Goal: Transaction & Acquisition: Purchase product/service

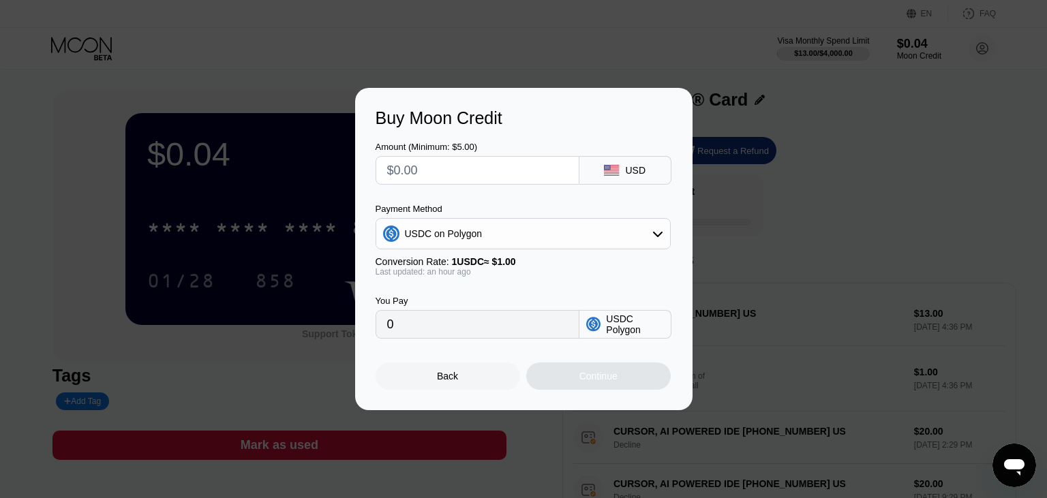
click at [789, 206] on div "Buy Moon Credit Amount (Minimum: $5.00) USD Payment Method USDC on Polygon Conv…" at bounding box center [523, 249] width 1047 height 322
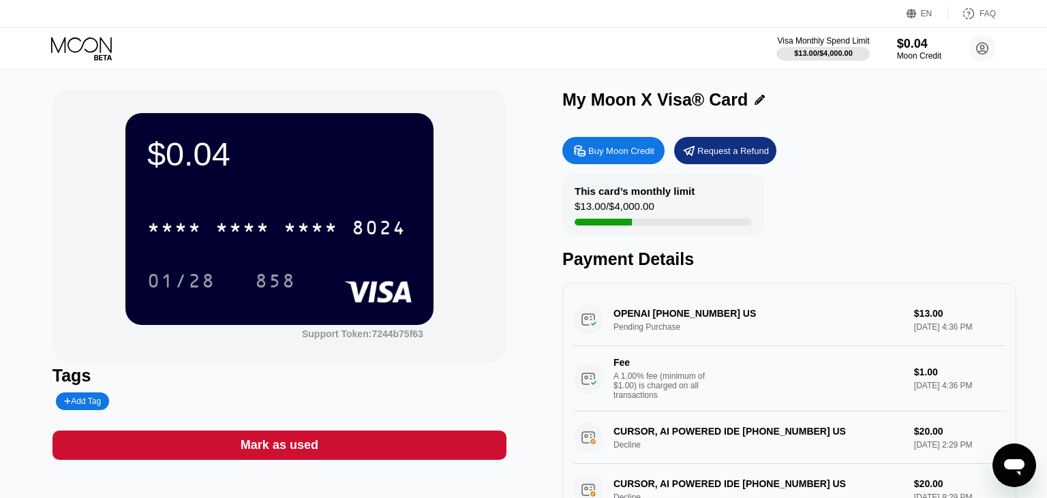
click at [645, 146] on div "Buy Moon Credit" at bounding box center [613, 150] width 102 height 27
type input "0"
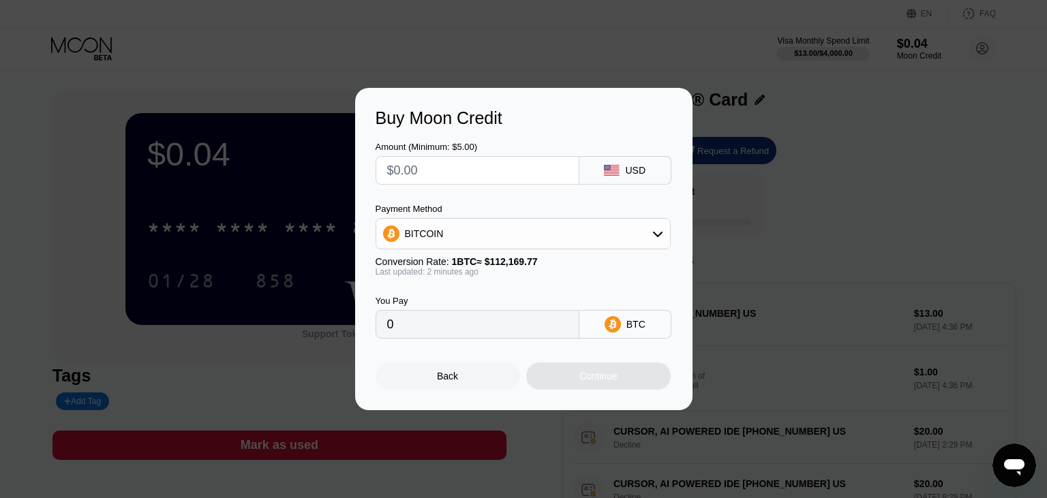
click at [476, 230] on div "BITCOIN" at bounding box center [523, 233] width 294 height 27
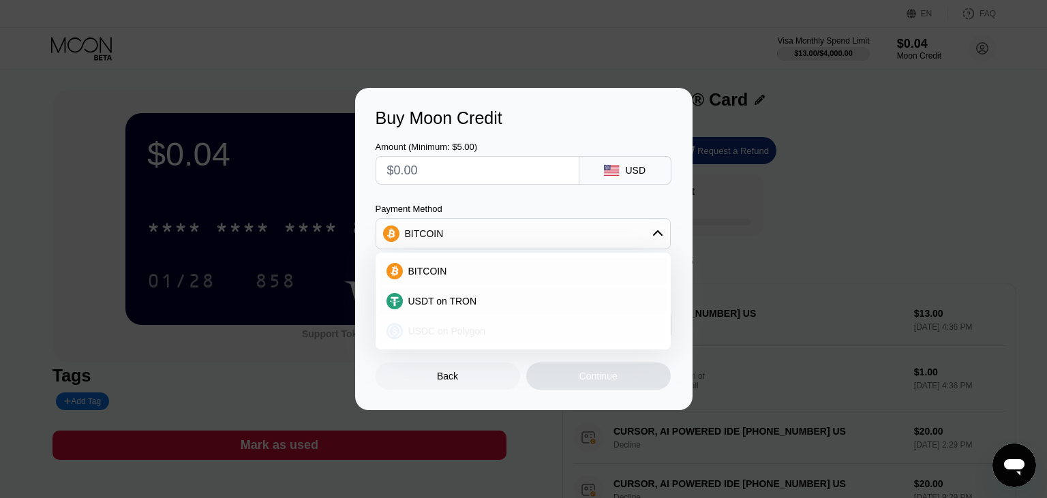
click at [468, 325] on div "USDC on Polygon" at bounding box center [523, 331] width 287 height 27
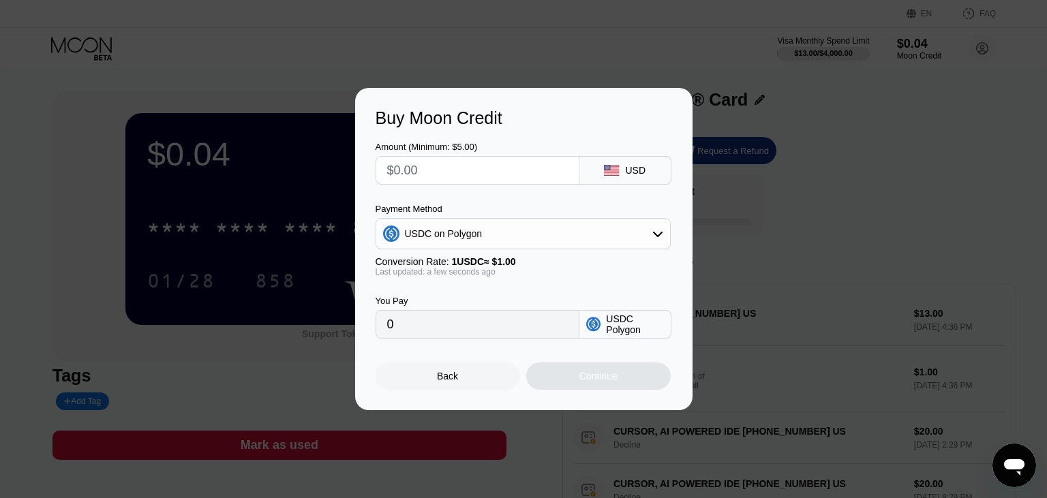
click at [458, 388] on div "Back" at bounding box center [448, 376] width 144 height 27
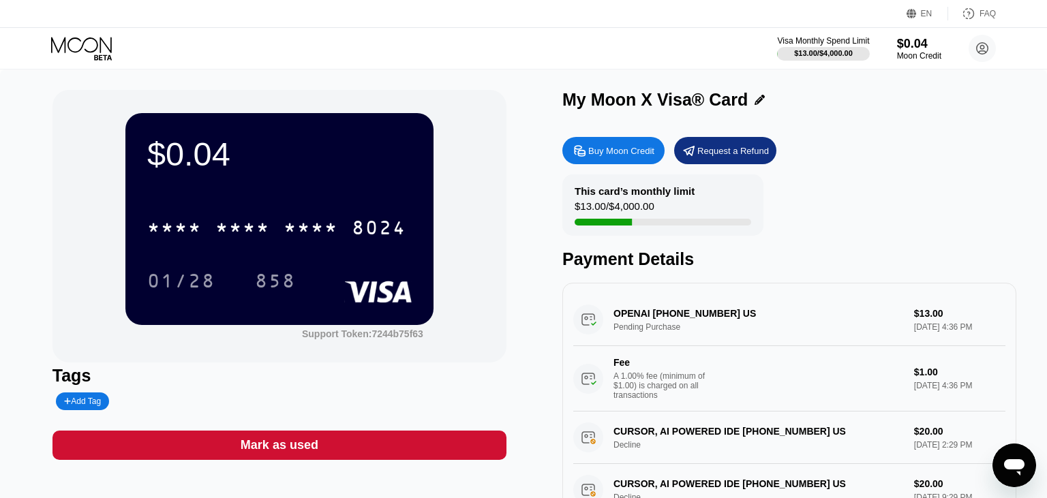
click at [644, 162] on div "Buy Moon Credit" at bounding box center [613, 150] width 102 height 27
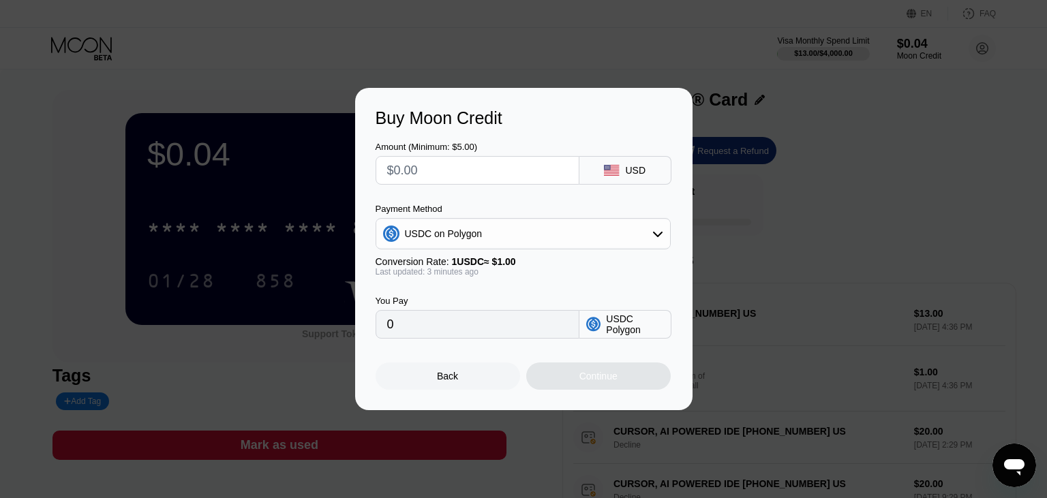
click at [736, 241] on div "Buy Moon Credit Amount (Minimum: $5.00) USD Payment Method USDC on Polygon Conv…" at bounding box center [523, 249] width 1047 height 322
click at [433, 176] on input "text" at bounding box center [477, 170] width 181 height 27
type input "$20"
type input "20.00000000"
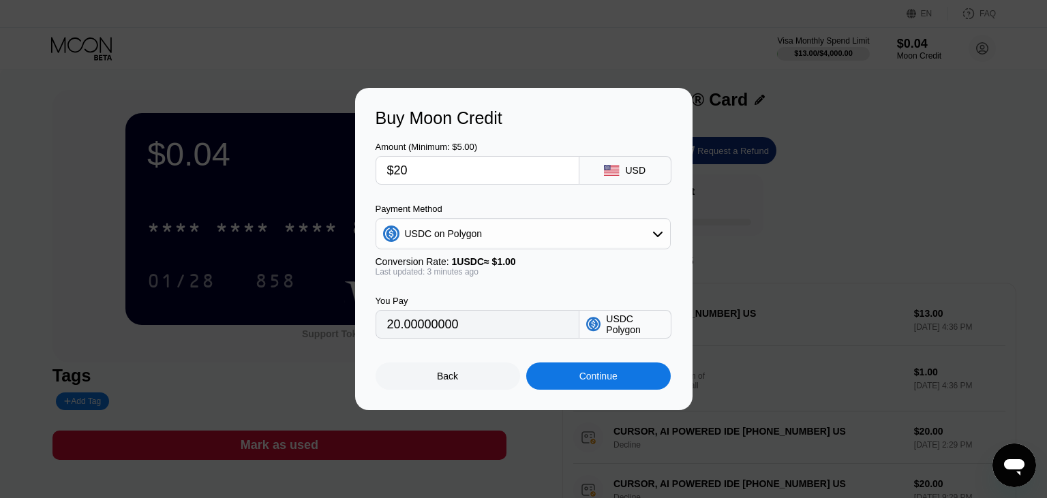
click at [539, 203] on div "Amount (Minimum: $5.00) $20 USD Payment Method USDC on Polygon Conversion Rate:…" at bounding box center [524, 233] width 296 height 211
click at [404, 172] on input "$20" at bounding box center [477, 170] width 181 height 27
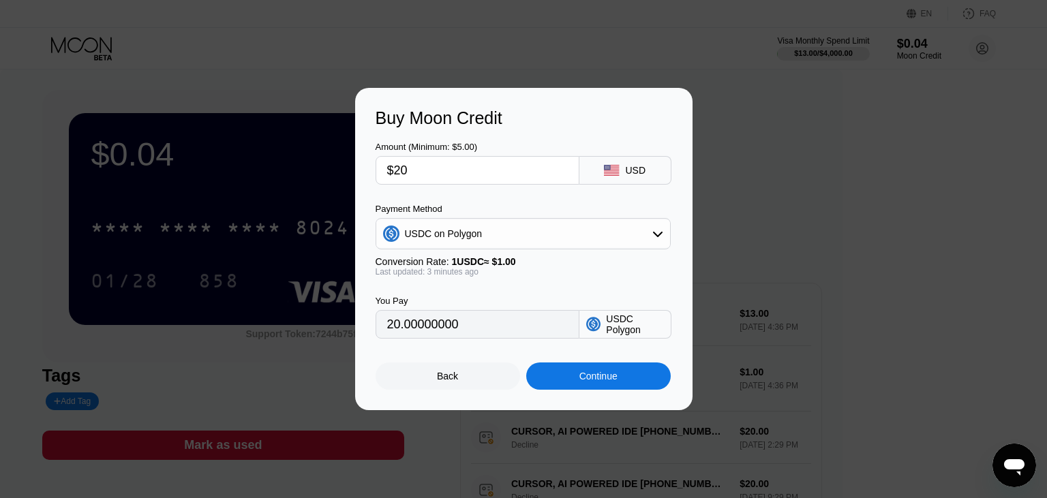
click at [433, 174] on input "$20" at bounding box center [477, 170] width 181 height 27
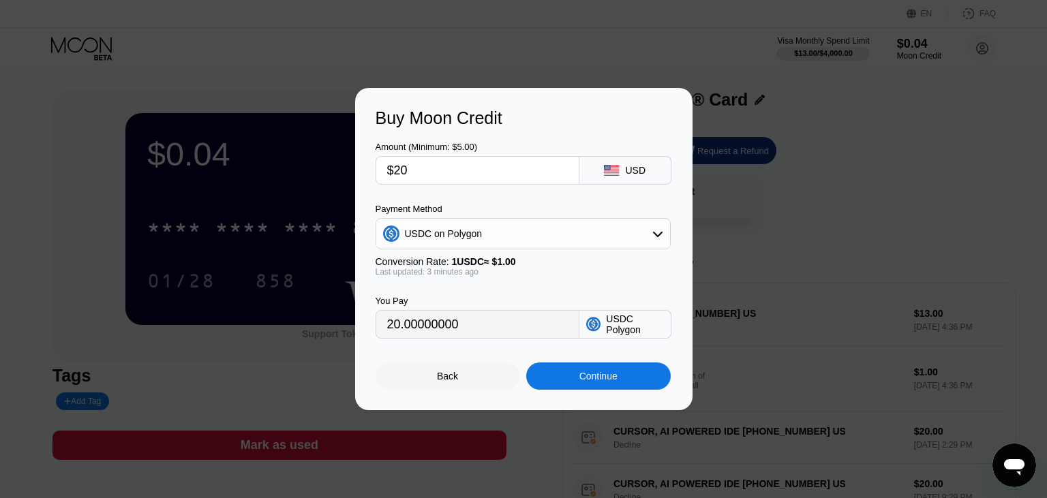
type input "$205"
type input "205.00000000"
type input "$20"
type input "20.00000000"
type input "$20.5"
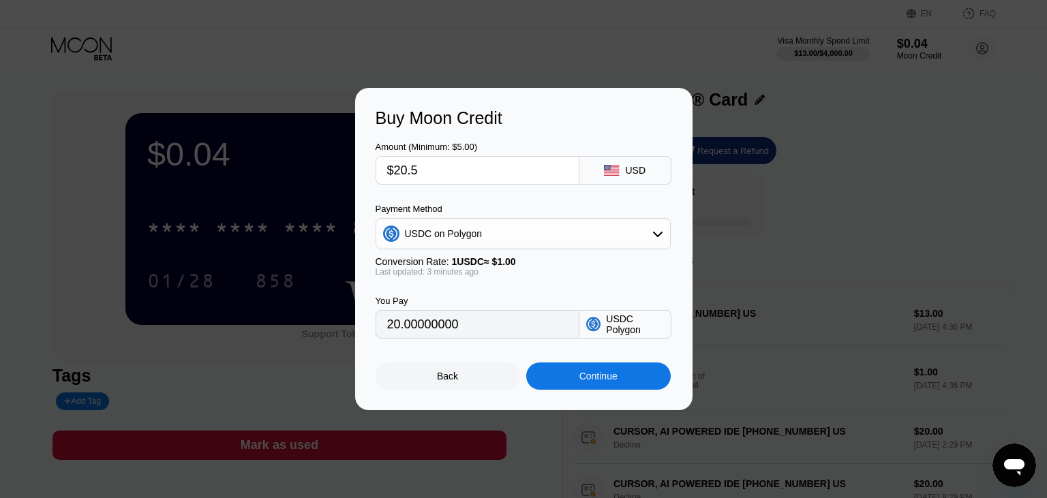
type input "20.50000000"
type input "$20.5"
click at [584, 382] on div "Continue" at bounding box center [598, 376] width 38 height 11
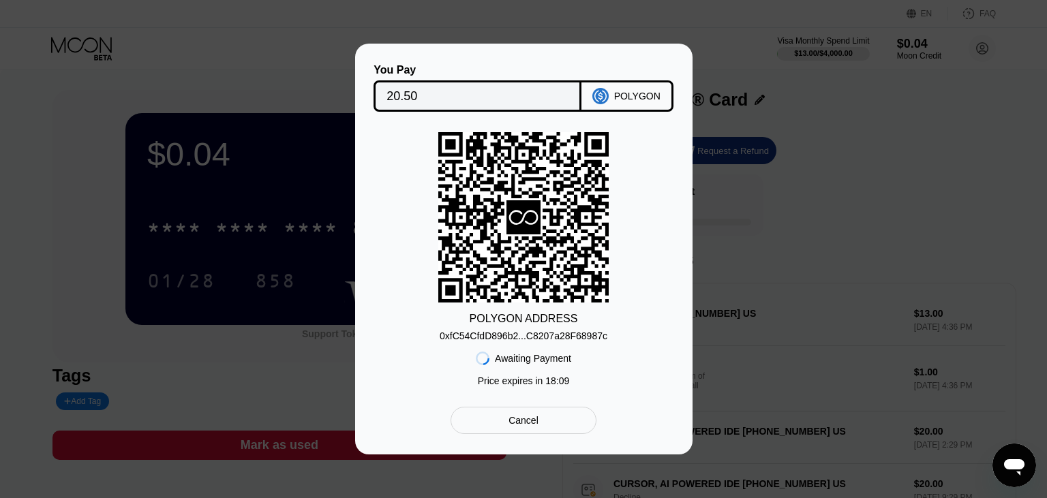
click at [661, 209] on div "POLYGON ADDRESS 0xfC54CfdD896b2...C8207a28F68987c Awaiting Payment Price expire…" at bounding box center [524, 262] width 296 height 261
click at [554, 421] on div "Cancel" at bounding box center [522, 420] width 145 height 27
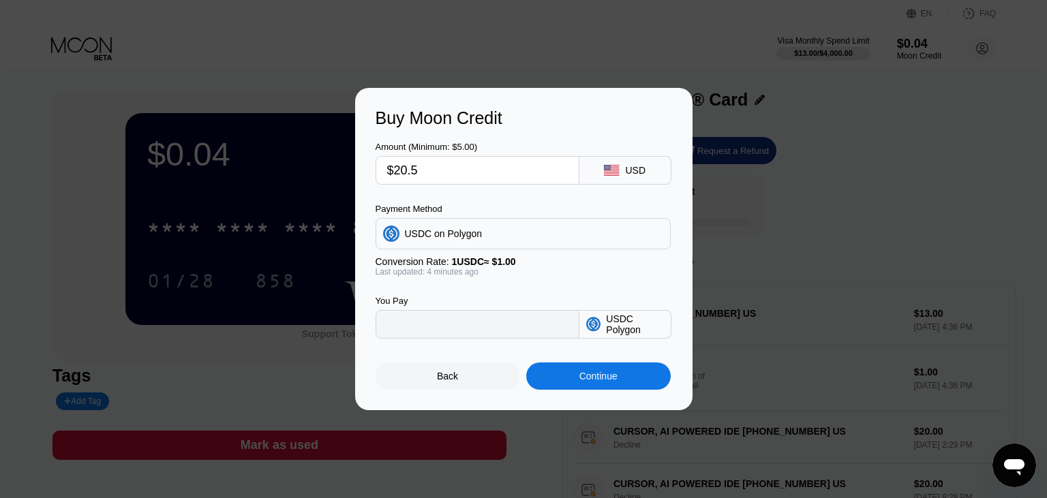
type input "20.50000000"
drag, startPoint x: 400, startPoint y: 174, endPoint x: 429, endPoint y: 174, distance: 28.6
click at [429, 174] on input "$20.5" at bounding box center [477, 170] width 181 height 27
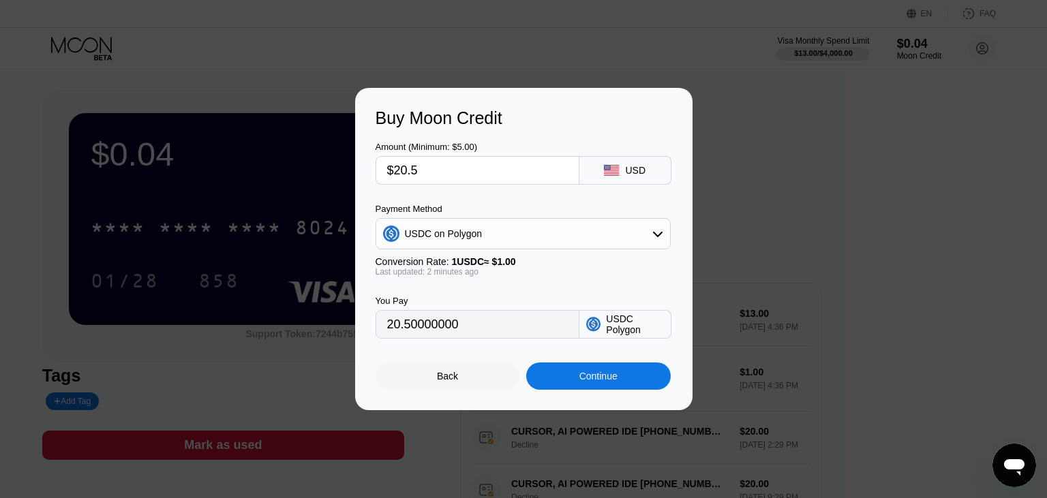
type input "$23"
type input "23.00000000"
type input "$23"
click at [519, 129] on div "Amount (Minimum: $5.00) $23 USD" at bounding box center [524, 156] width 296 height 57
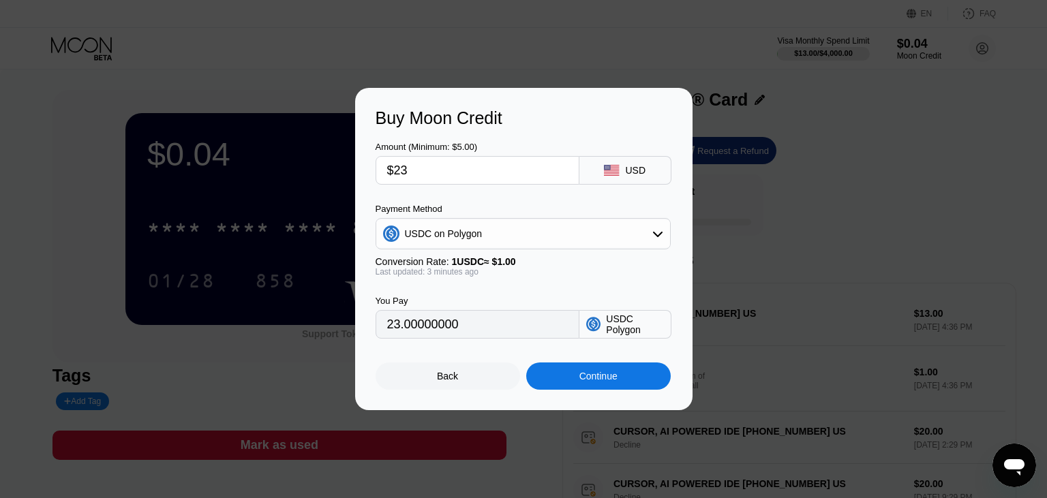
click at [619, 380] on div "Continue" at bounding box center [598, 376] width 144 height 27
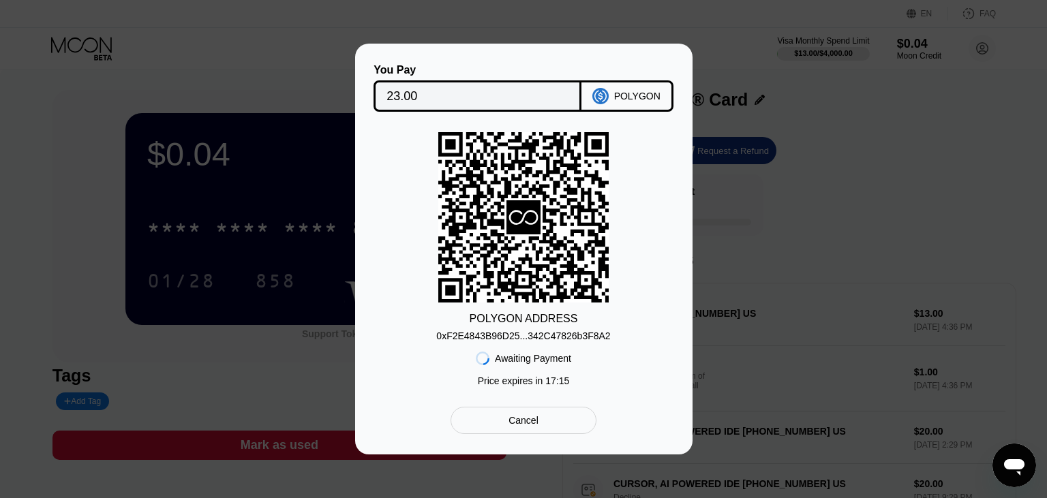
click at [613, 99] on div "POLYGON" at bounding box center [627, 95] width 92 height 31
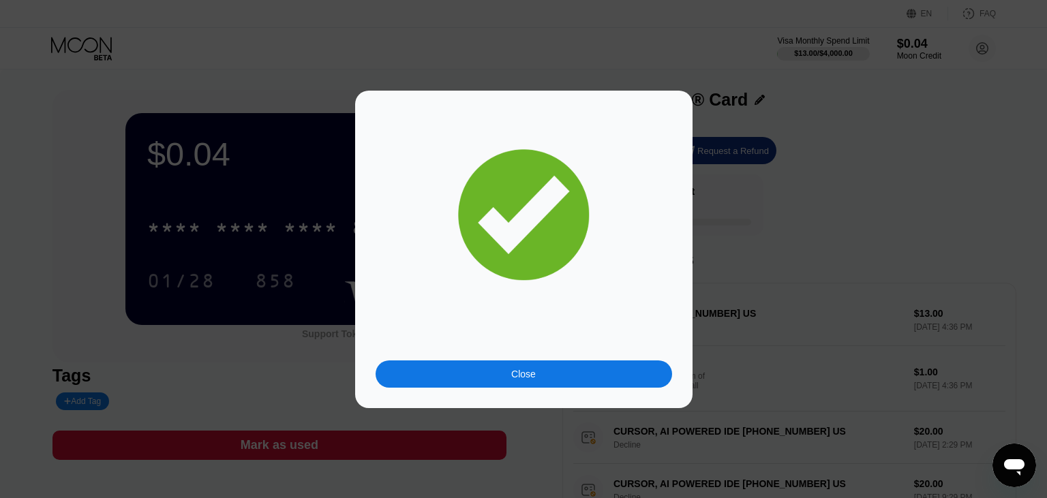
click at [675, 187] on div "Close" at bounding box center [523, 250] width 337 height 318
click at [555, 377] on div "Close" at bounding box center [524, 374] width 296 height 27
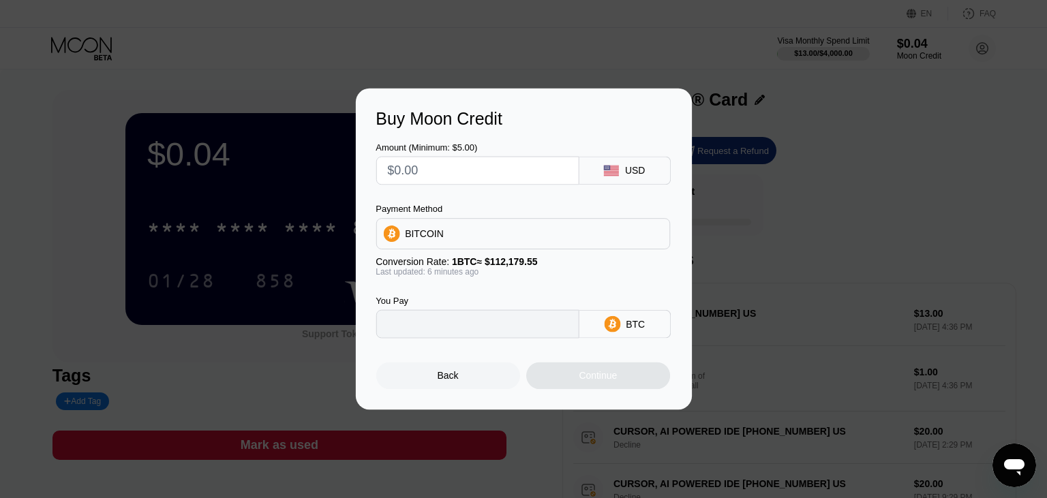
type input "0"
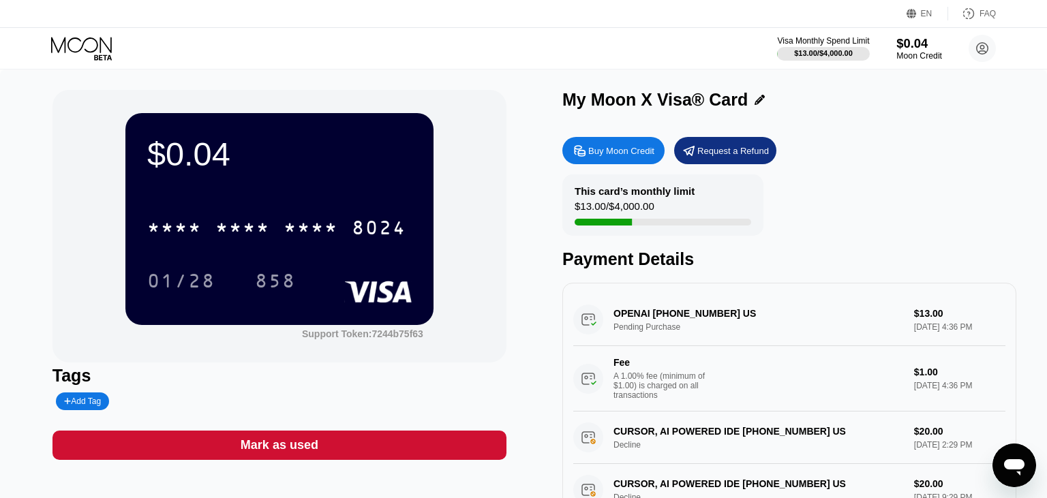
click at [921, 50] on div "$0.04" at bounding box center [919, 43] width 46 height 14
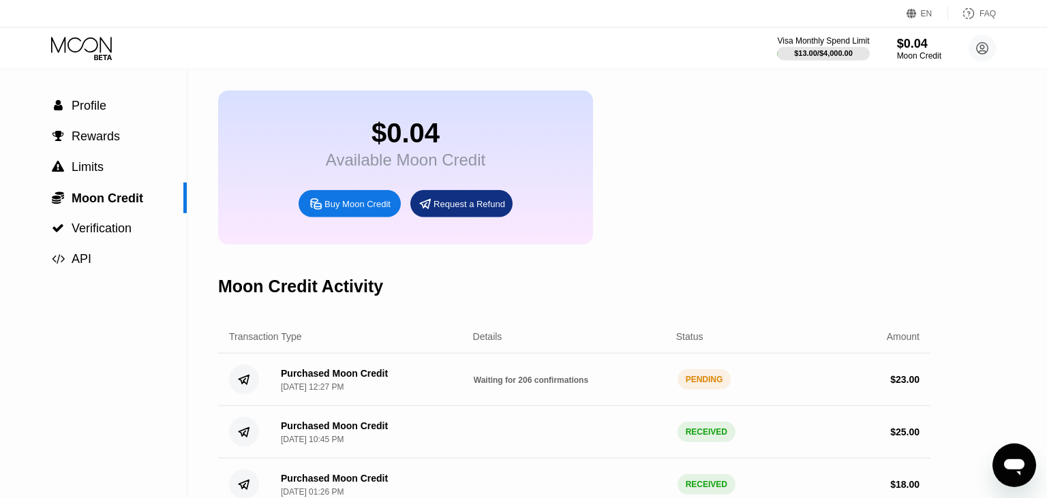
scroll to position [72, 0]
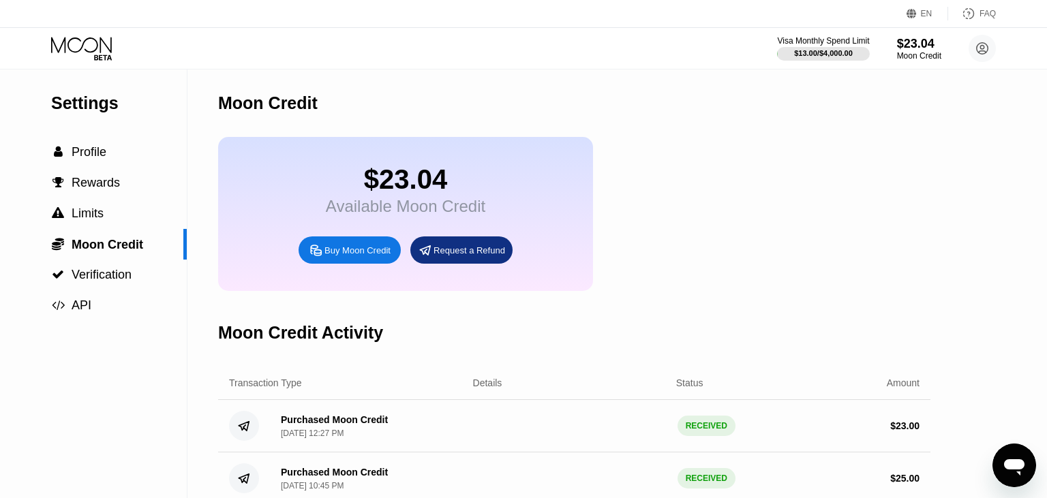
drag, startPoint x: 682, startPoint y: 378, endPoint x: 674, endPoint y: 462, distance: 84.9
click at [66, 61] on div "Visa Monthly Spend Limit $13.00 / $4,000.00 $23.04 Moon Credit ramzan ramzan@my…" at bounding box center [523, 48] width 1047 height 41
click at [72, 46] on icon at bounding box center [82, 49] width 63 height 24
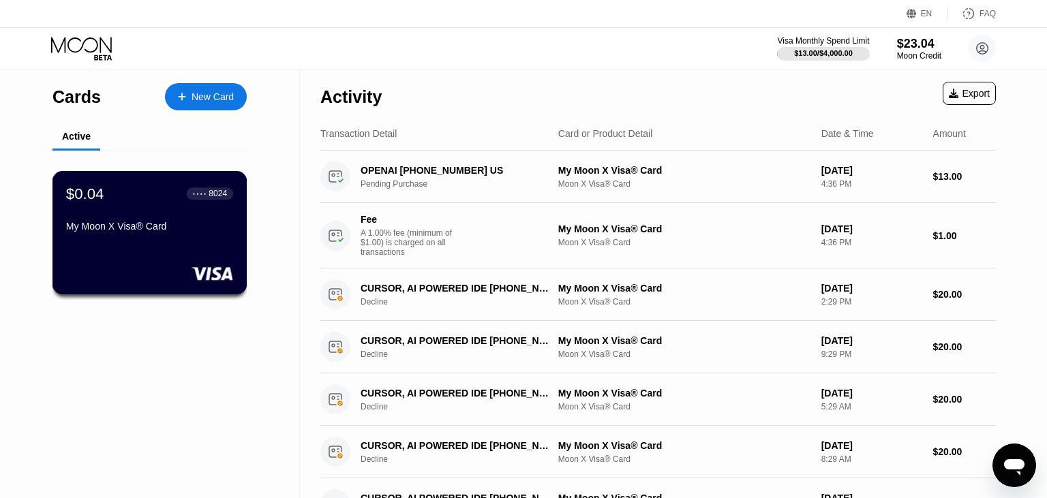
click at [164, 200] on div "$0.04 ● ● ● ● 8024" at bounding box center [149, 194] width 167 height 18
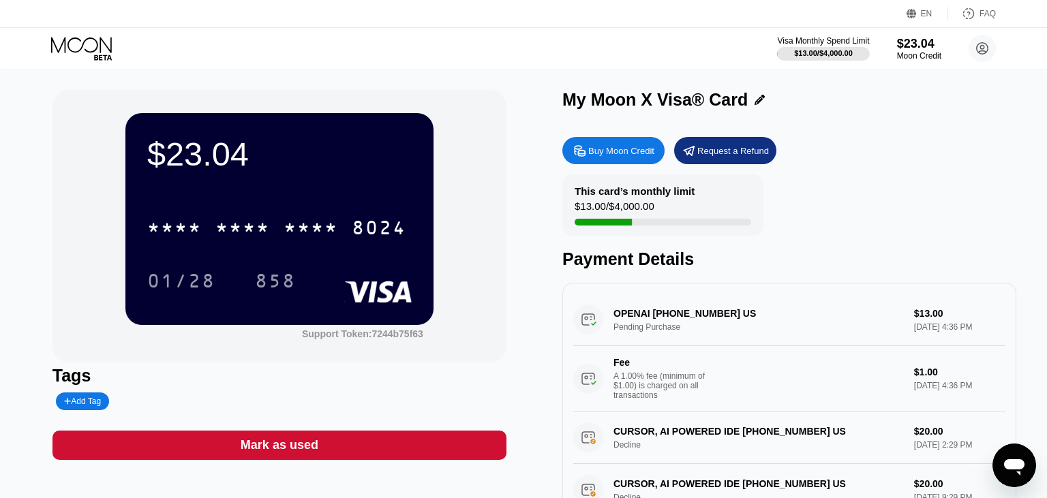
click at [354, 220] on div "* * * * * * * * * * * * 8024" at bounding box center [276, 228] width 275 height 34
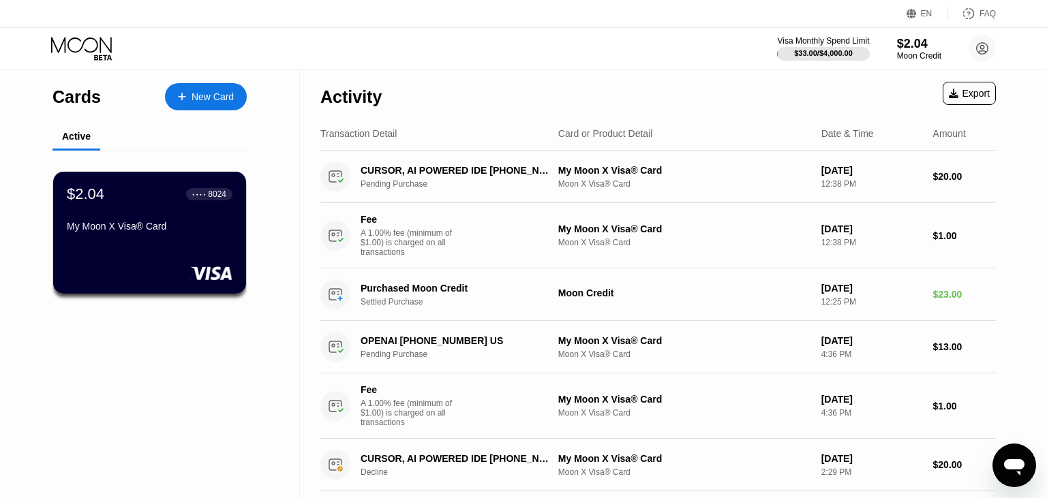
click at [198, 247] on div "$2.04 ● ● ● ● 8024 My Moon X Visa® Card" at bounding box center [149, 233] width 193 height 122
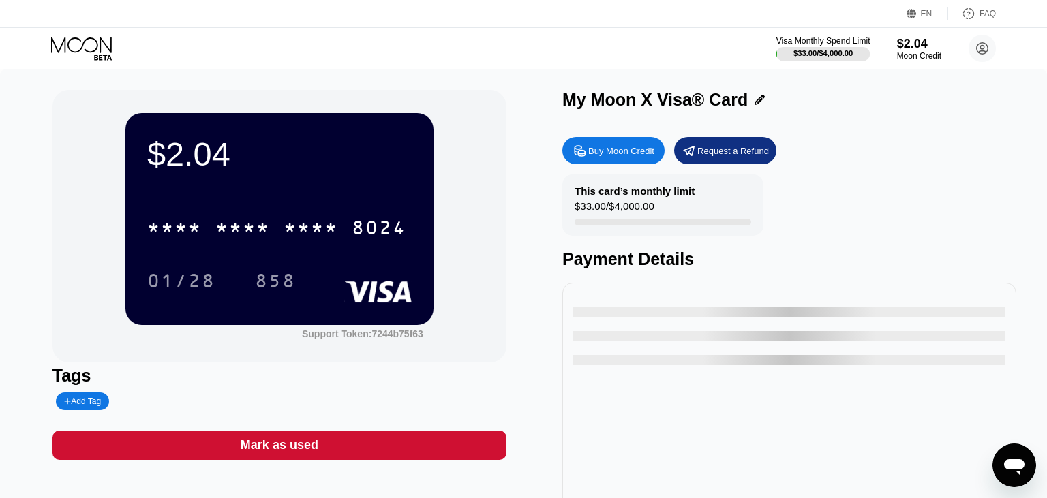
click at [818, 49] on div "$33.00 / $4,000.00" at bounding box center [822, 53] width 59 height 8
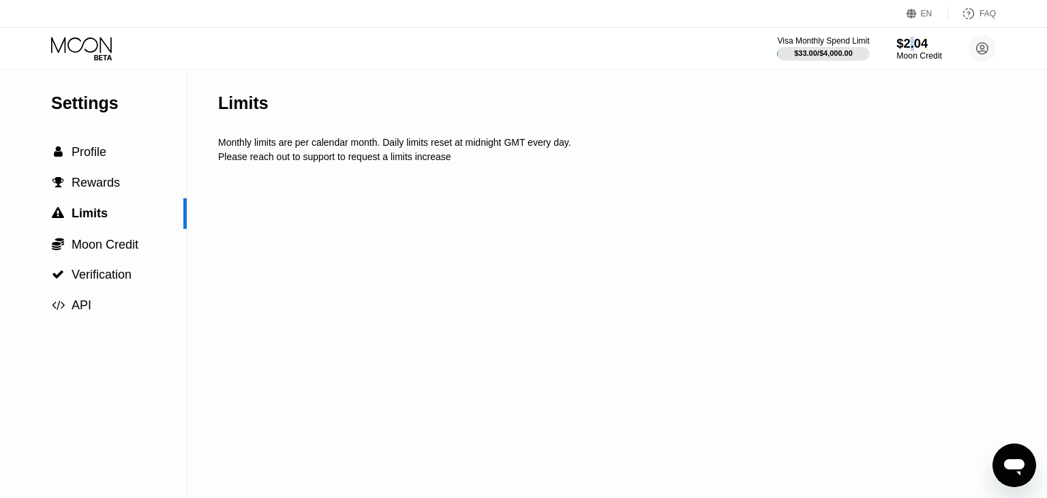
click at [911, 48] on div "$2.04" at bounding box center [919, 43] width 46 height 14
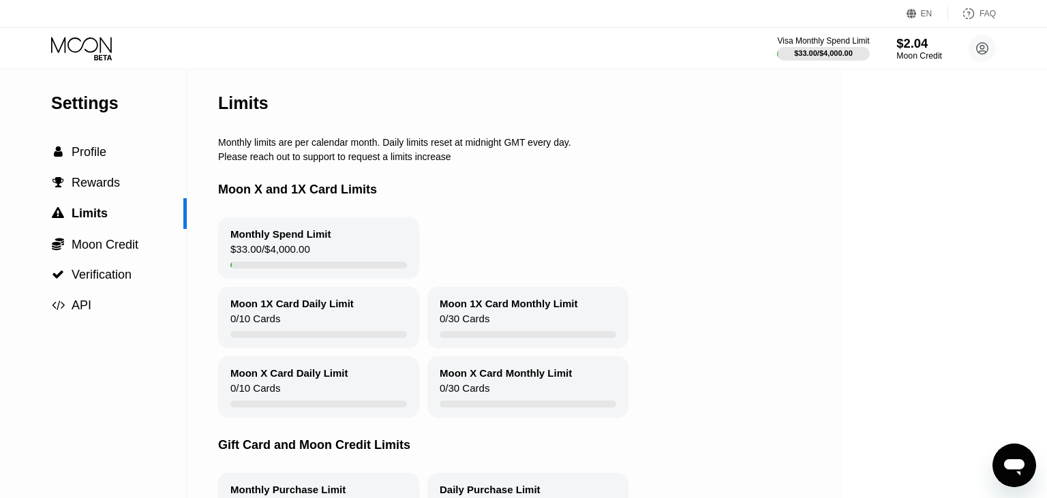
click at [911, 48] on div "$2.04" at bounding box center [919, 43] width 46 height 14
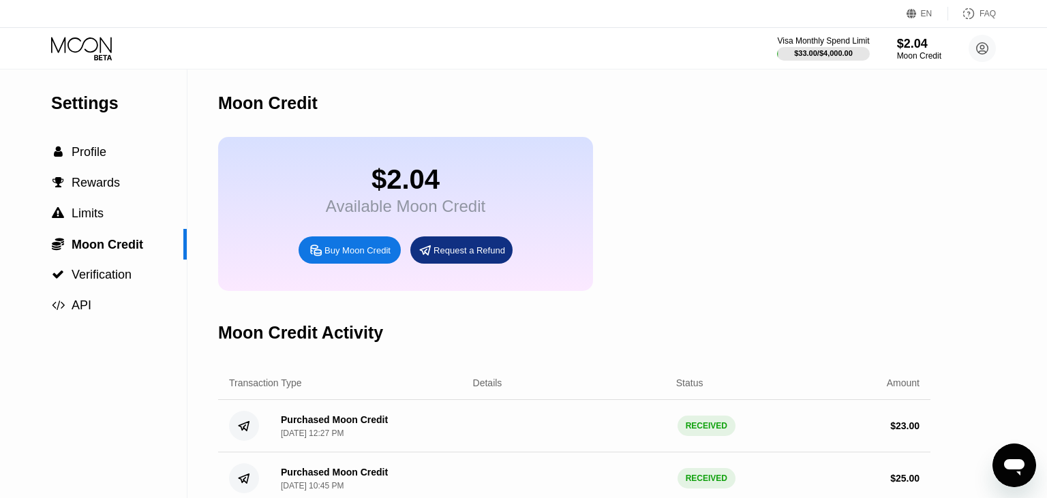
click at [342, 256] on div "Buy Moon Credit" at bounding box center [357, 251] width 66 height 12
type input "0"
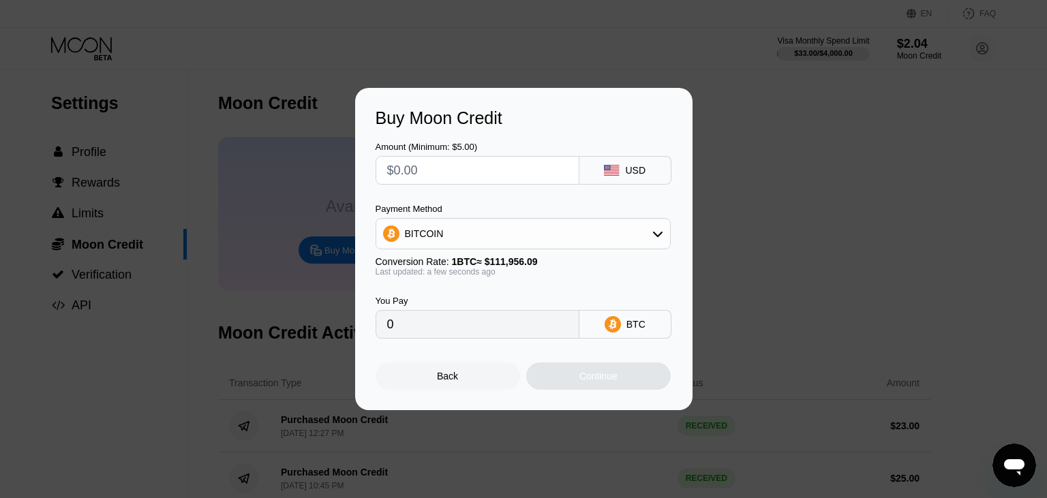
click at [487, 228] on div "BITCOIN" at bounding box center [523, 233] width 294 height 27
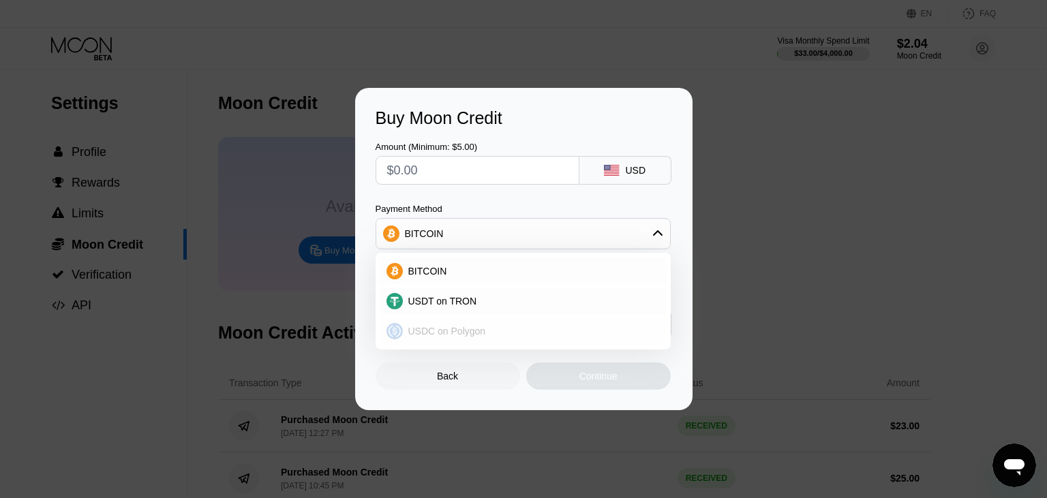
click at [463, 331] on span "USDC on Polygon" at bounding box center [447, 331] width 78 height 11
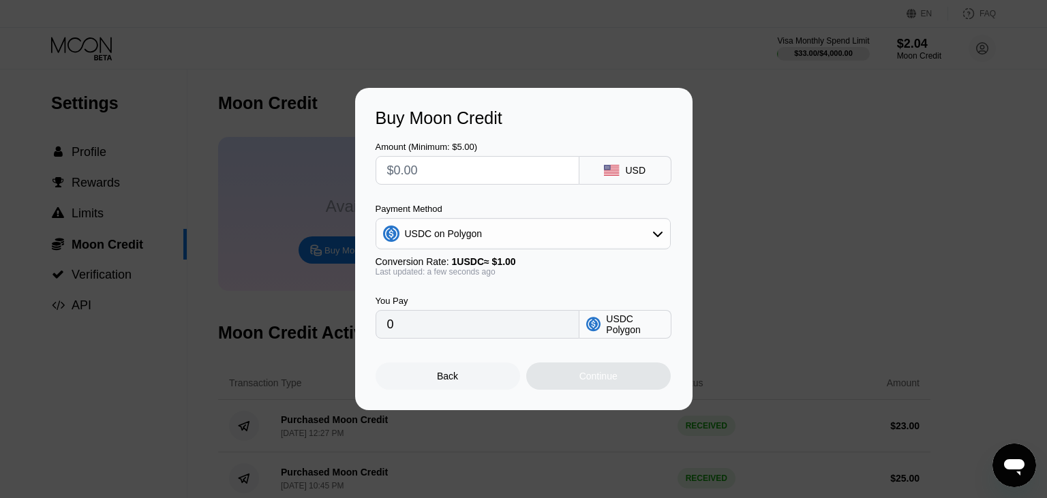
click at [438, 169] on input "text" at bounding box center [477, 170] width 181 height 27
type input "$20"
type input "20.00000000"
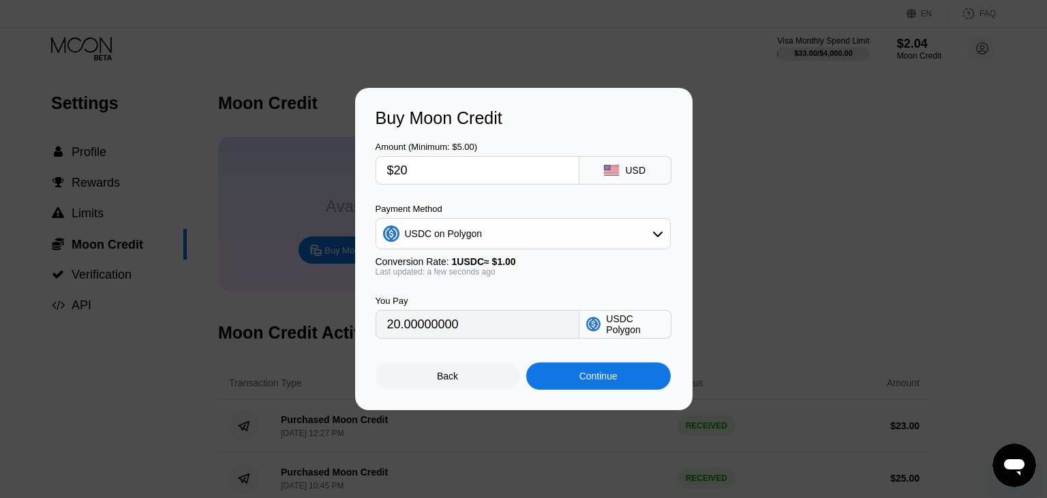
type input "$20"
click at [599, 388] on div "Continue" at bounding box center [598, 376] width 144 height 27
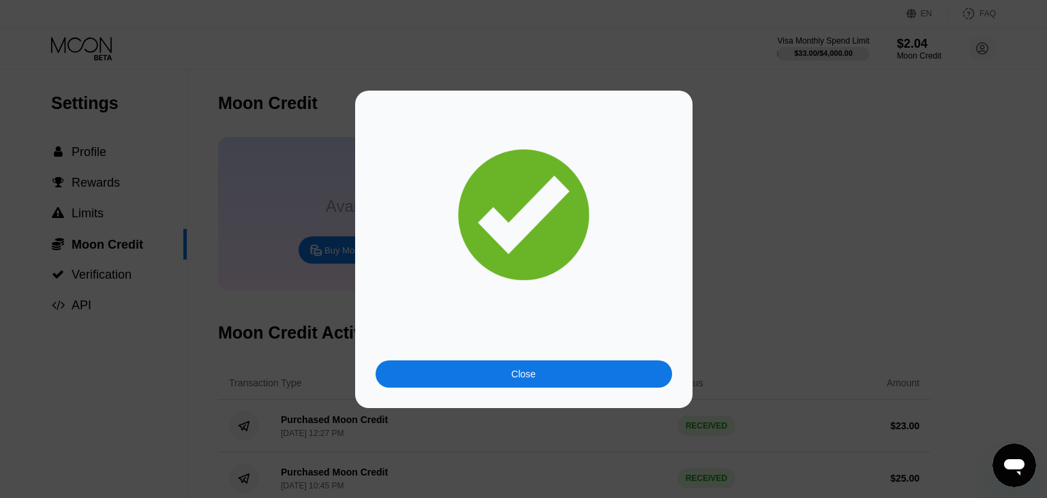
click at [591, 378] on div "Close" at bounding box center [524, 374] width 296 height 27
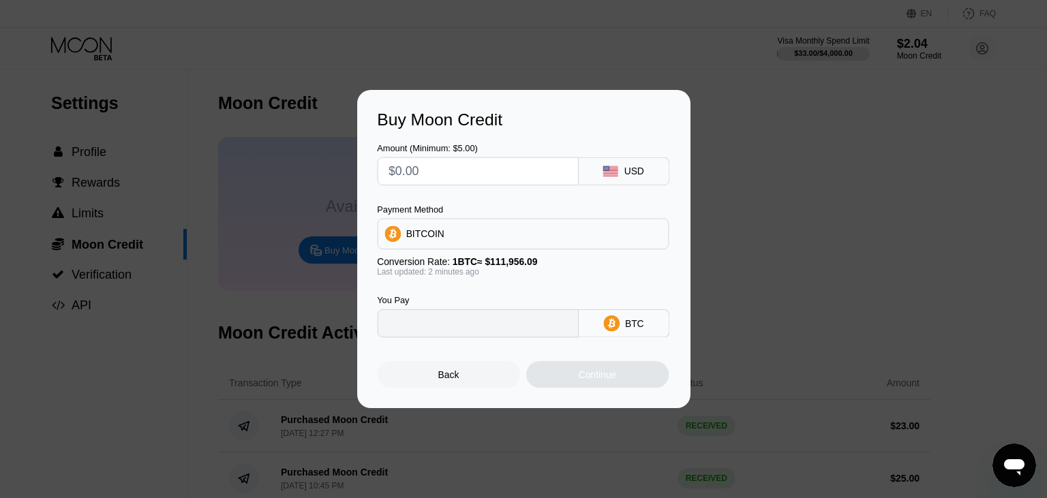
type input "0"
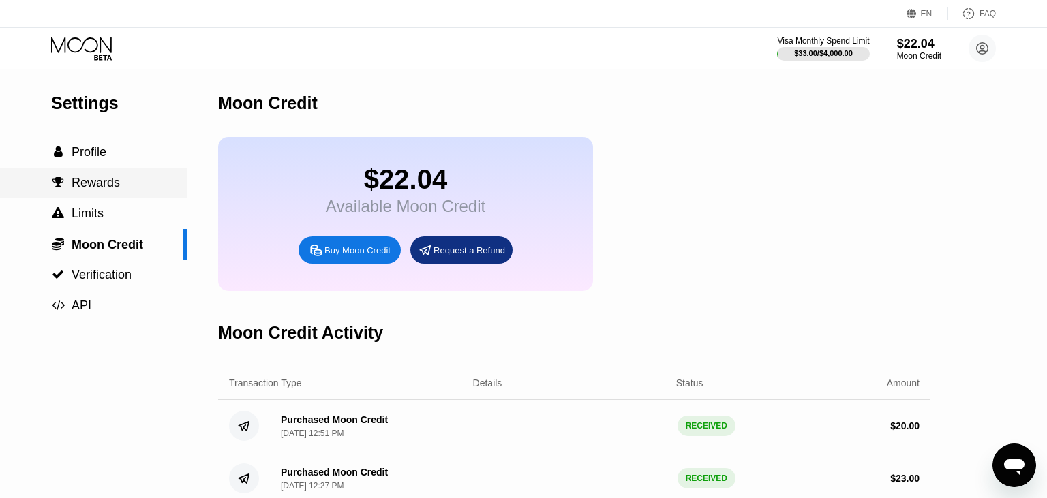
click at [104, 166] on div " Profile" at bounding box center [93, 152] width 187 height 31
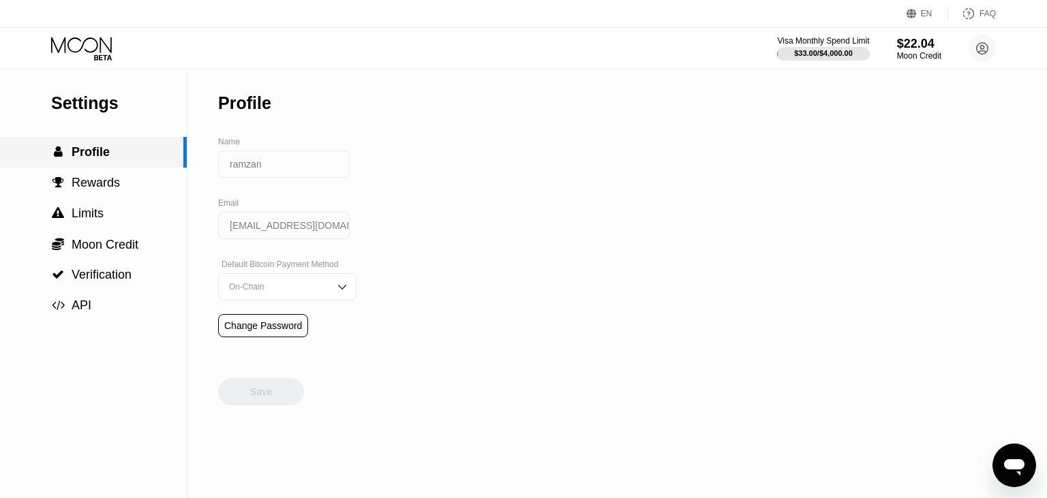
click at [76, 159] on span "Profile" at bounding box center [91, 152] width 38 height 14
click at [89, 55] on icon at bounding box center [82, 49] width 63 height 24
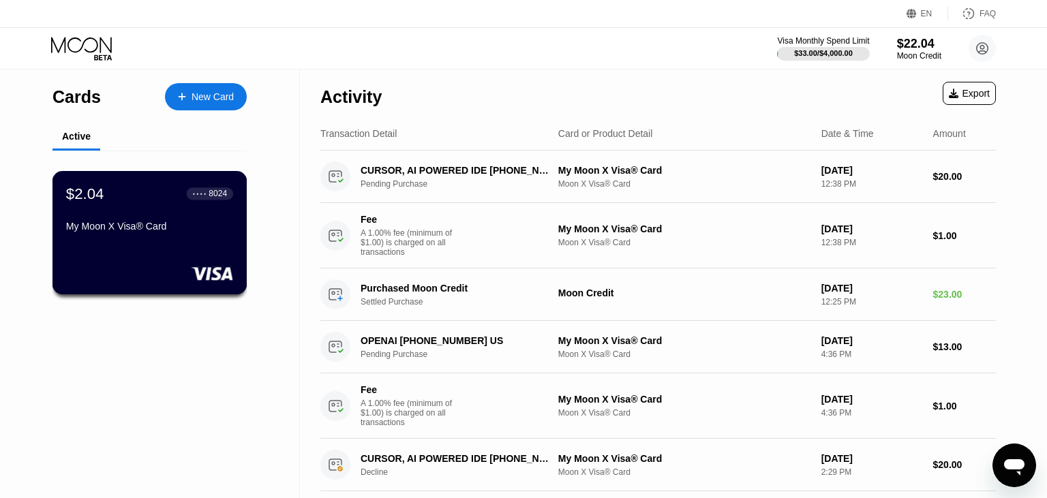
click at [168, 222] on div "$2.04 ● ● ● ● 8024 My Moon X Visa® Card" at bounding box center [149, 211] width 167 height 52
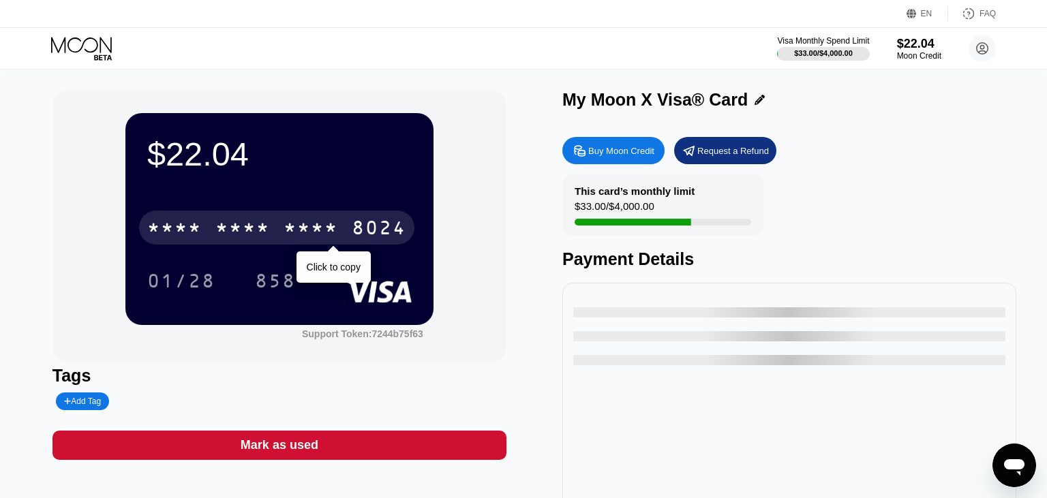
click at [343, 234] on div "* * * * * * * * * * * * 8024" at bounding box center [276, 228] width 275 height 34
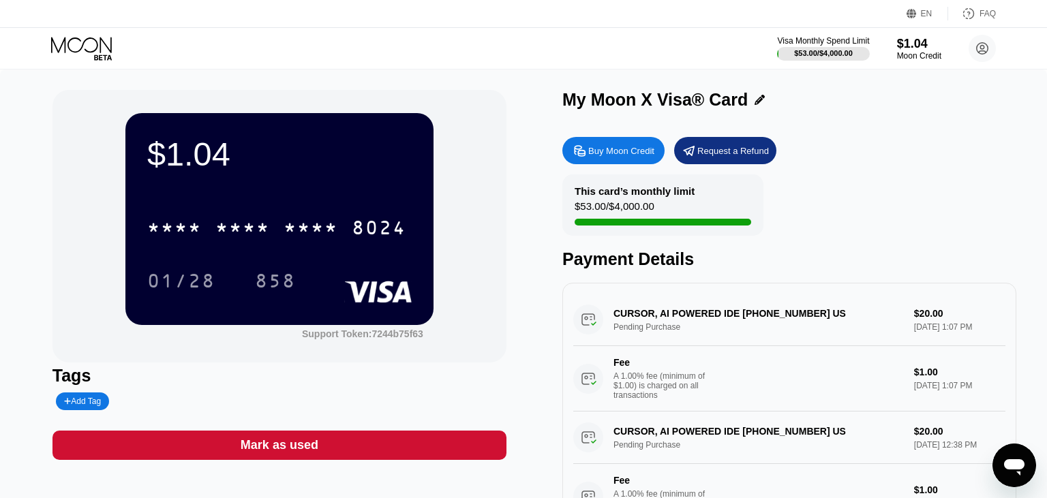
click at [735, 72] on div "$1.04 * * * * * * * * * * * * 8024 01/28 858 Support Token: 7244b75f63 Tags Add…" at bounding box center [523, 313] width 1047 height 486
